Goal: Task Accomplishment & Management: Complete application form

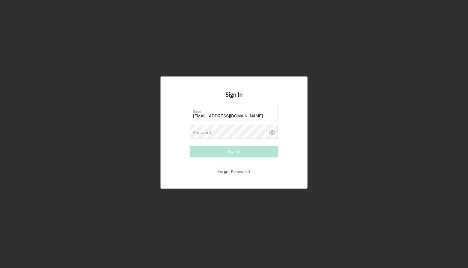
type input "[EMAIL_ADDRESS][DOMAIN_NAME]"
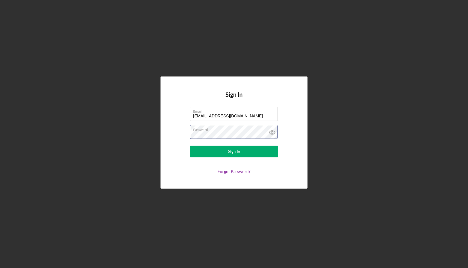
click at [190, 145] on button "Sign In" at bounding box center [234, 151] width 88 height 12
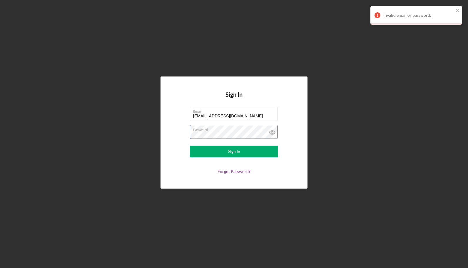
click at [190, 145] on button "Sign In" at bounding box center [234, 151] width 88 height 12
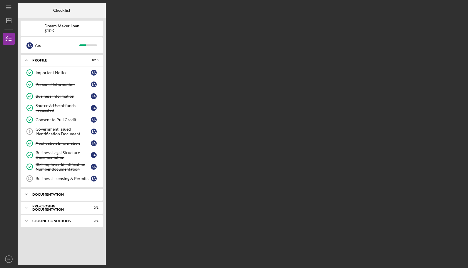
click at [61, 190] on div "Icon/Expander Documentation 0 / 10" at bounding box center [62, 194] width 82 height 12
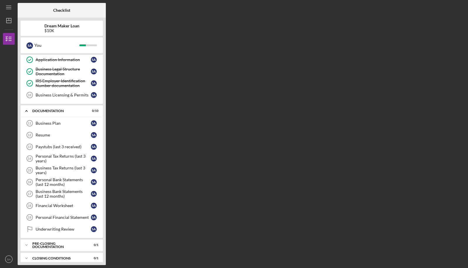
scroll to position [85, 0]
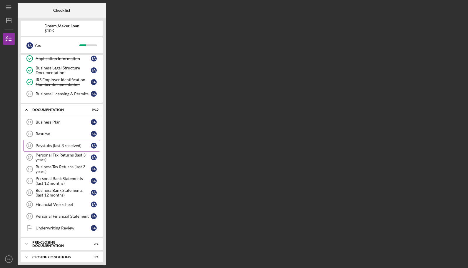
click at [61, 147] on link "Paystubs (last 3 received) 13 Paystubs (last 3 received) S A" at bounding box center [61, 146] width 76 height 12
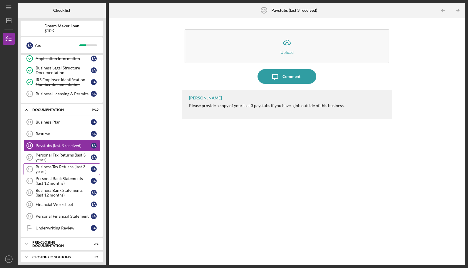
click at [64, 170] on div "Business Tax Returns (last 3 years)" at bounding box center [63, 168] width 55 height 9
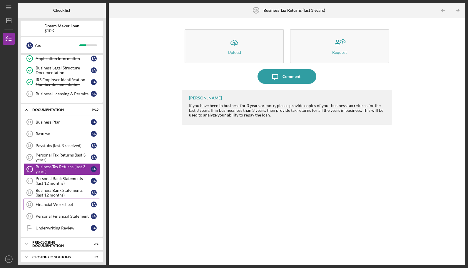
click at [66, 202] on div "Financial Worksheet" at bounding box center [63, 204] width 55 height 5
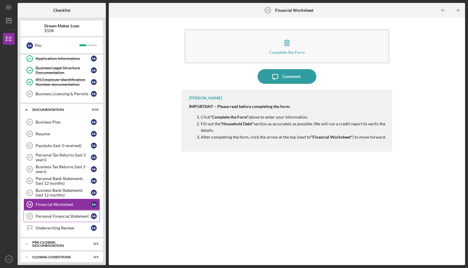
click at [71, 214] on div "Personal Financial Statement" at bounding box center [63, 216] width 55 height 5
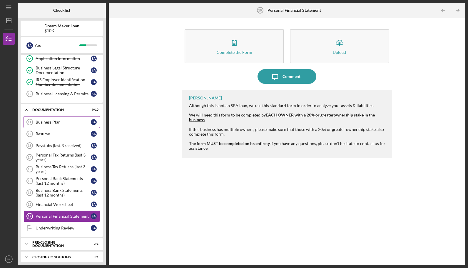
click at [72, 121] on div "Business Plan" at bounding box center [63, 122] width 55 height 5
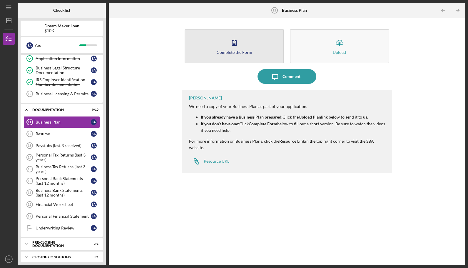
click at [230, 48] on icon "button" at bounding box center [234, 42] width 15 height 15
